Goal: Feedback & Contribution: Leave review/rating

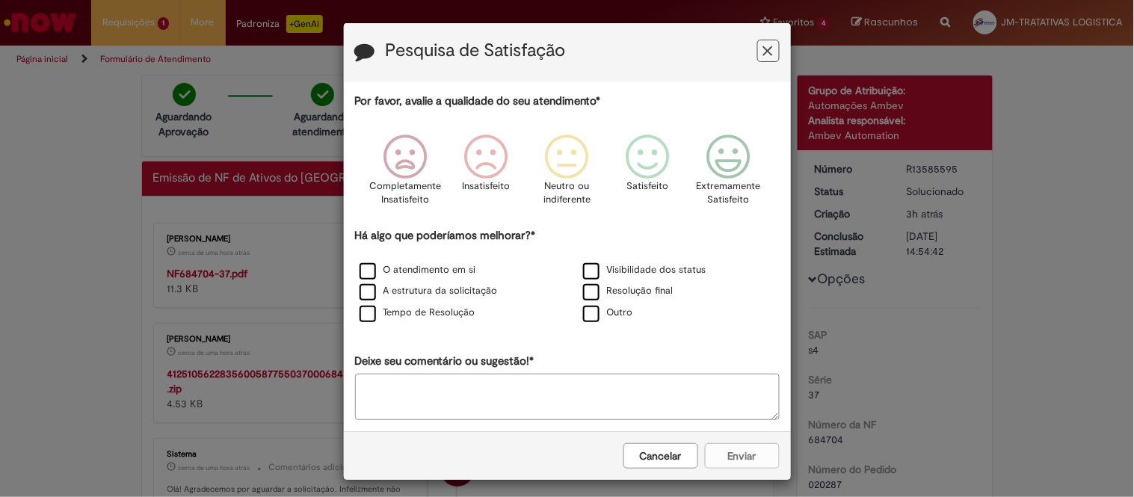
click at [662, 454] on button "Cancelar" at bounding box center [660, 455] width 75 height 25
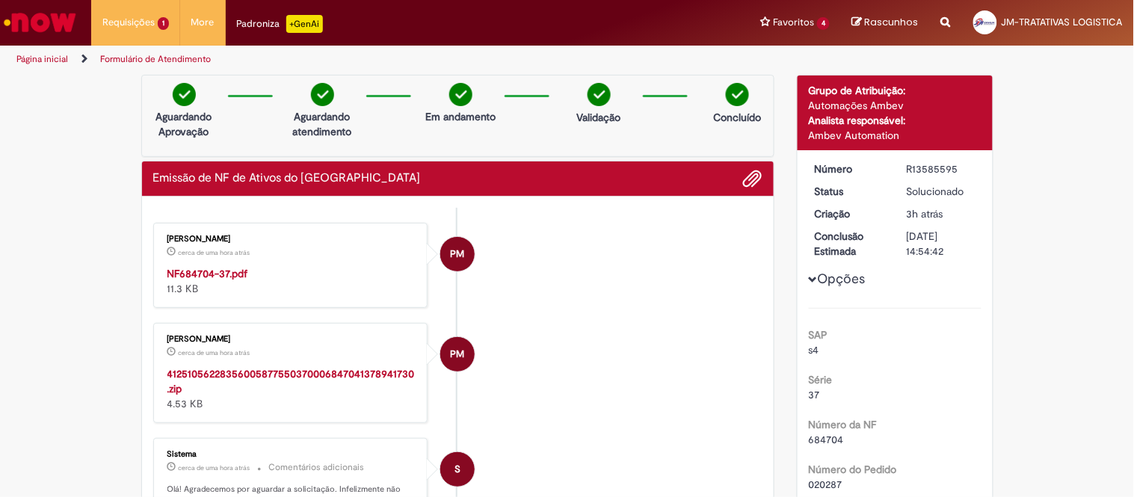
click at [202, 278] on strong "NF684704-37.pdf" at bounding box center [207, 273] width 81 height 13
click at [933, 167] on div "R13585595" at bounding box center [940, 168] width 69 height 15
copy div "R13585595"
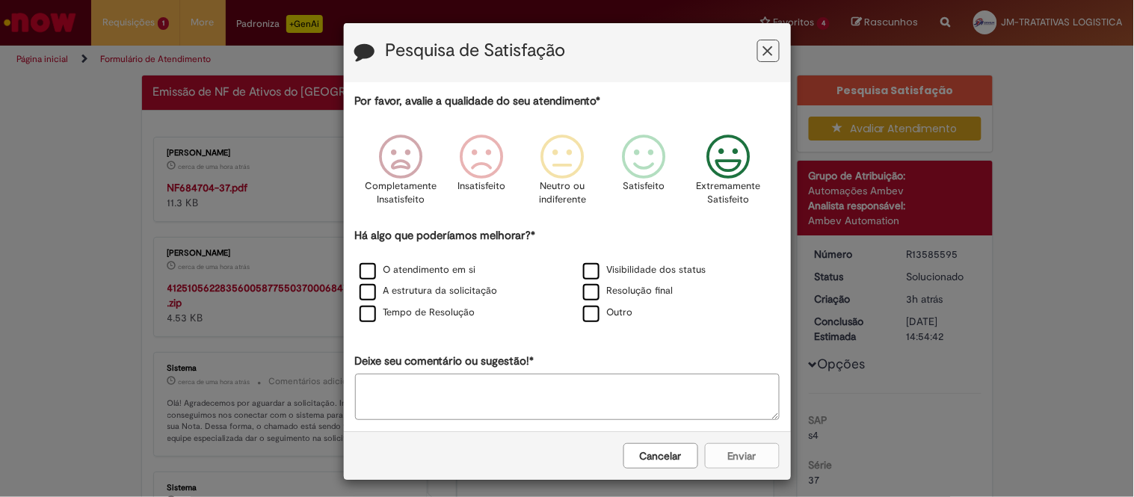
click at [717, 167] on icon "Feedback" at bounding box center [728, 157] width 56 height 45
click at [416, 297] on label "A estrutura da solicitação" at bounding box center [428, 291] width 138 height 14
click at [390, 264] on label "O atendimento em si" at bounding box center [417, 270] width 117 height 14
click at [386, 312] on label "Tempo de Resolução" at bounding box center [417, 313] width 116 height 14
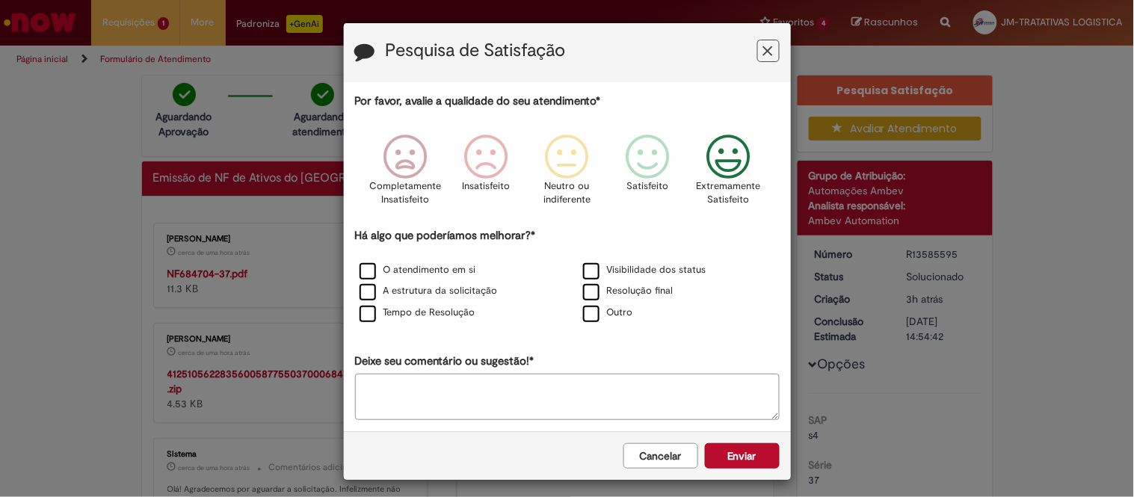
click at [670, 293] on div "Resolução final" at bounding box center [679, 291] width 220 height 19
click at [652, 267] on label "Visibilidade dos status" at bounding box center [644, 270] width 123 height 14
click at [640, 282] on div "Resolução final" at bounding box center [678, 292] width 223 height 22
click at [643, 293] on label "Resolução final" at bounding box center [628, 291] width 90 height 14
click at [742, 462] on button "Enviar" at bounding box center [742, 455] width 75 height 25
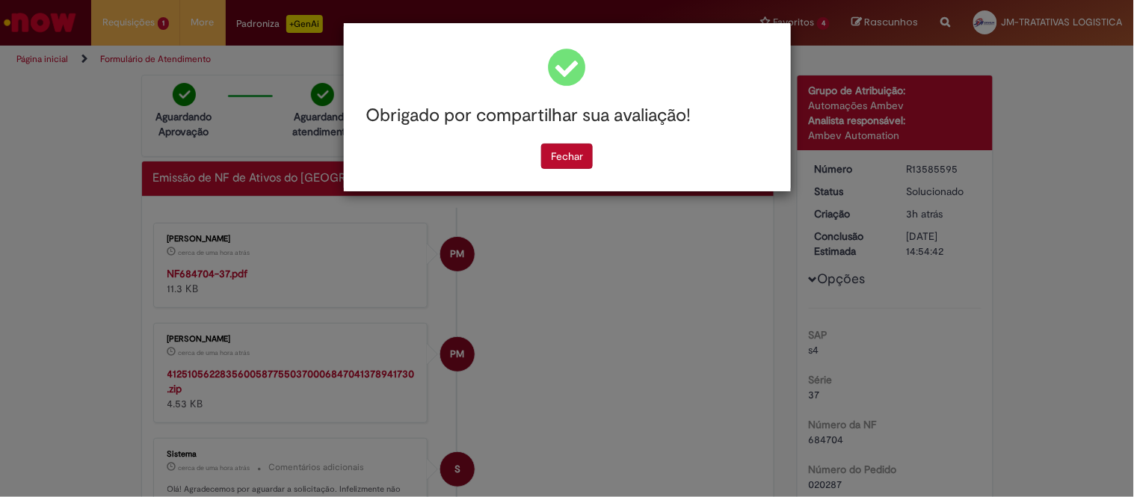
click at [595, 153] on div "Fechar" at bounding box center [567, 155] width 424 height 25
click at [587, 151] on button "Fechar" at bounding box center [567, 155] width 52 height 25
